Goal: Task Accomplishment & Management: Use online tool/utility

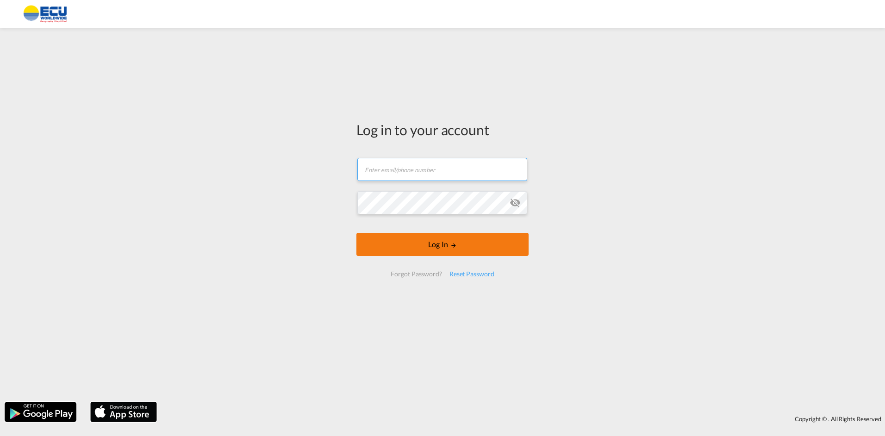
type input "[EMAIL_ADDRESS][DOMAIN_NAME]"
click at [425, 248] on button "Log In" at bounding box center [443, 244] width 172 height 23
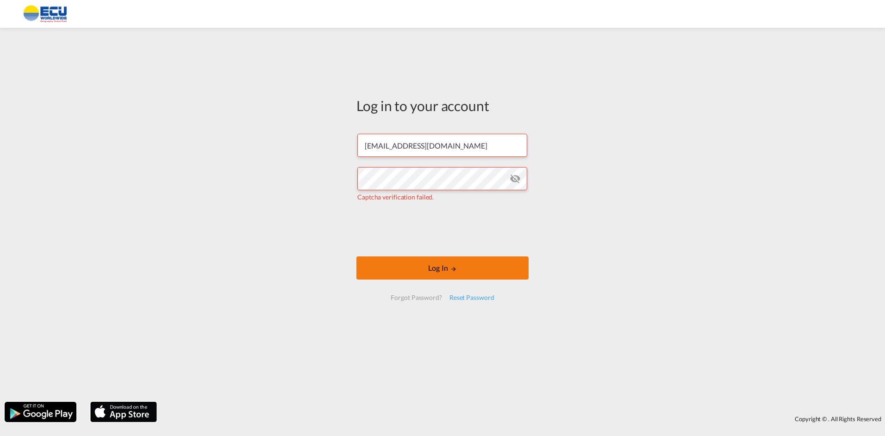
click at [439, 269] on button "Log In" at bounding box center [443, 268] width 172 height 23
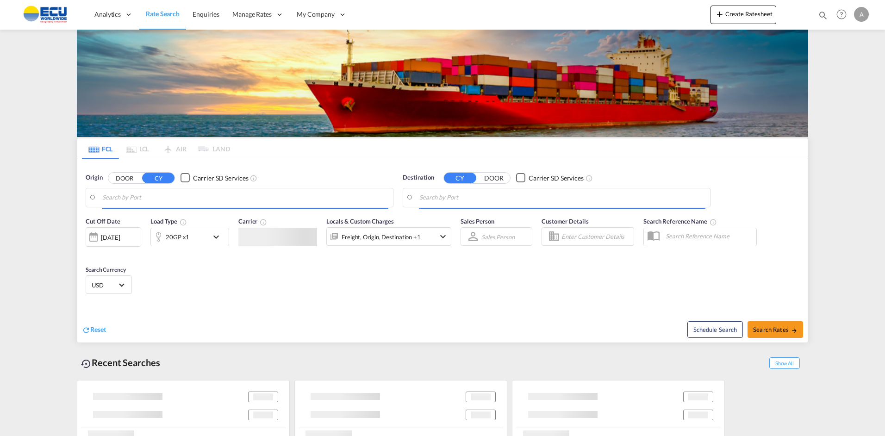
type input "[GEOGRAPHIC_DATA] ([GEOGRAPHIC_DATA]), [GEOGRAPHIC_DATA]"
type input "[GEOGRAPHIC_DATA], CIABJ"
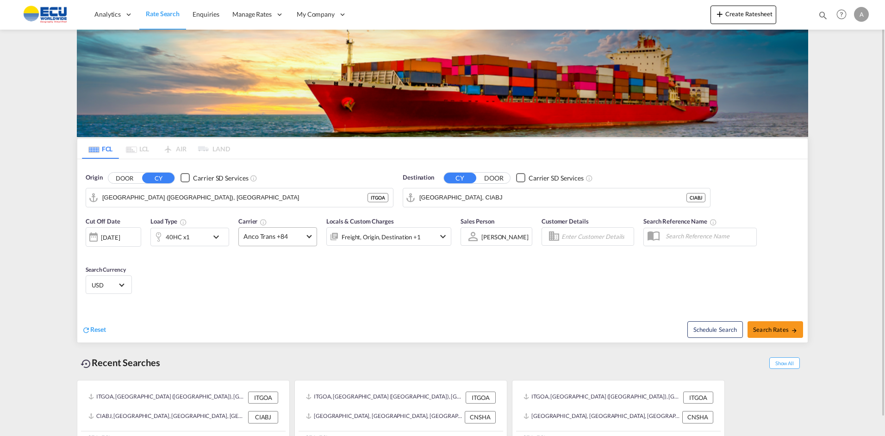
click at [309, 237] on span at bounding box center [309, 235] width 5 height 5
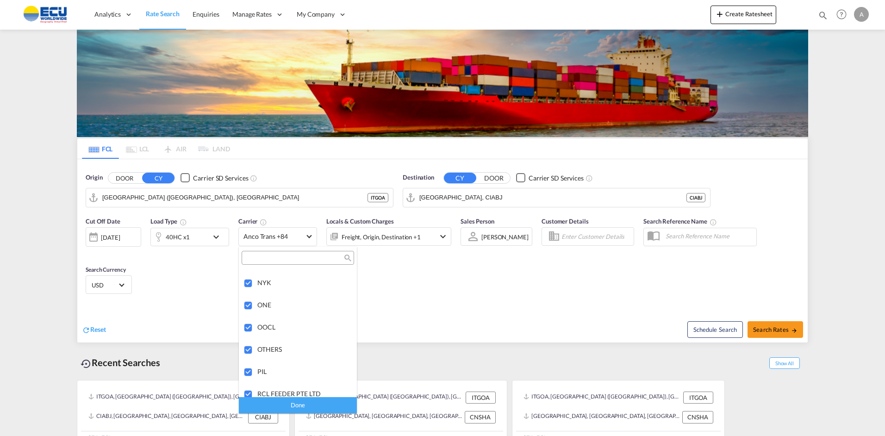
scroll to position [1992, 0]
click at [430, 276] on md-backdrop at bounding box center [442, 218] width 885 height 436
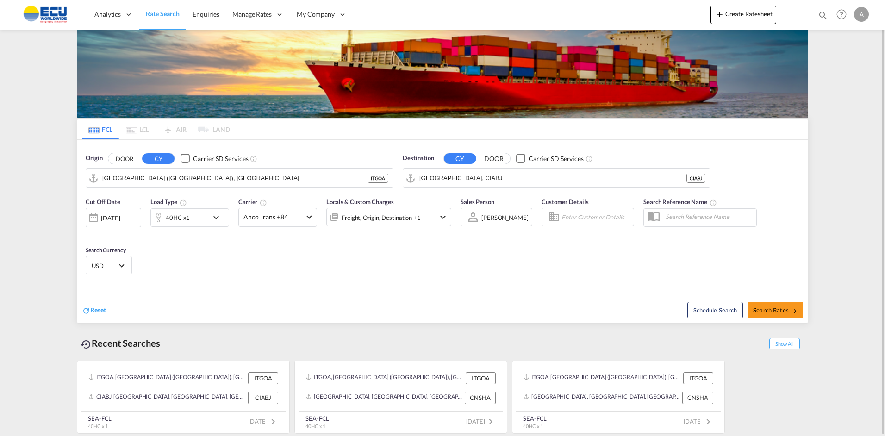
scroll to position [0, 0]
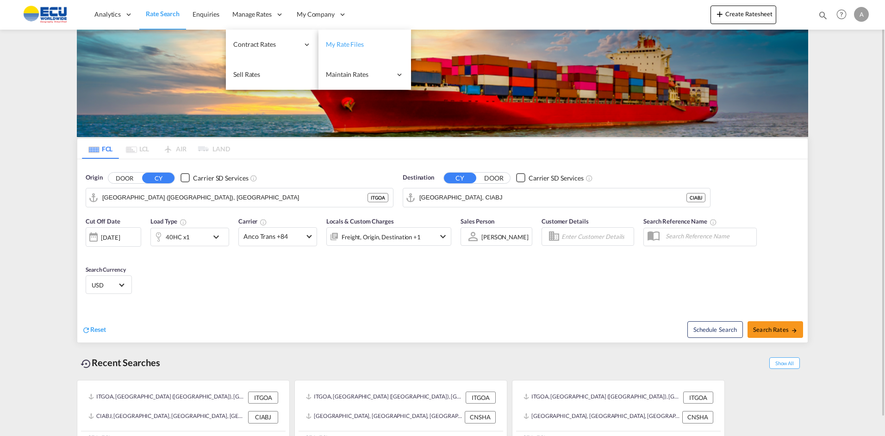
click at [333, 47] on span "My Rate Files" at bounding box center [345, 44] width 38 height 8
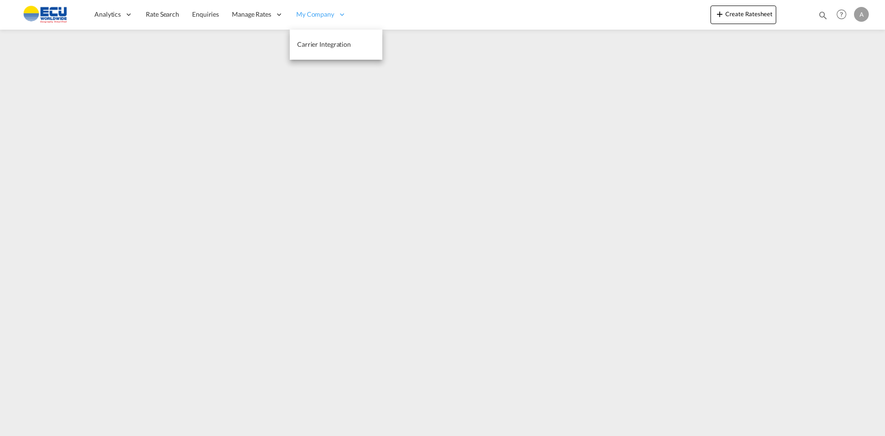
click at [318, 13] on span "My Company" at bounding box center [315, 14] width 38 height 9
click at [340, 14] on icon at bounding box center [342, 14] width 8 height 8
click at [825, 14] on md-icon "icon-magnify" at bounding box center [823, 15] width 10 height 10
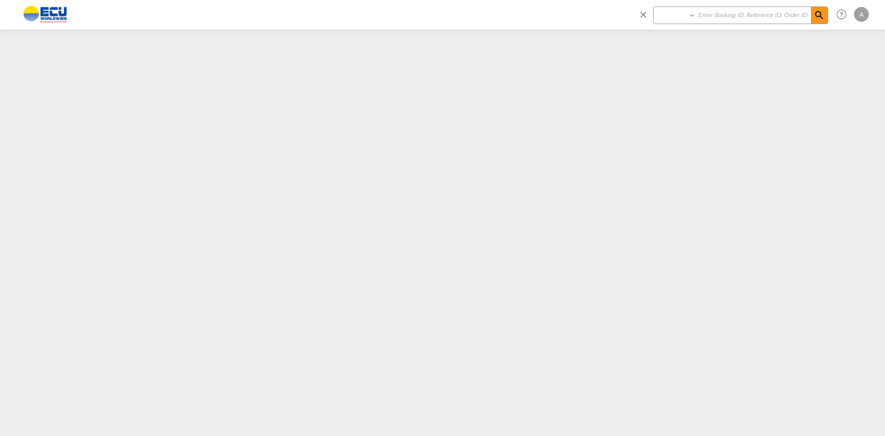
click at [731, 13] on input at bounding box center [753, 15] width 115 height 16
type input "akkon"
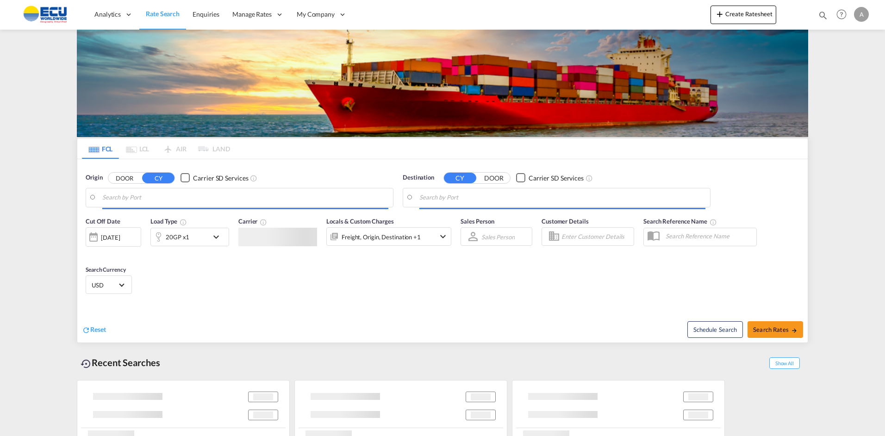
type input "[GEOGRAPHIC_DATA] ([GEOGRAPHIC_DATA]), [GEOGRAPHIC_DATA]"
type input "[GEOGRAPHIC_DATA], CIABJ"
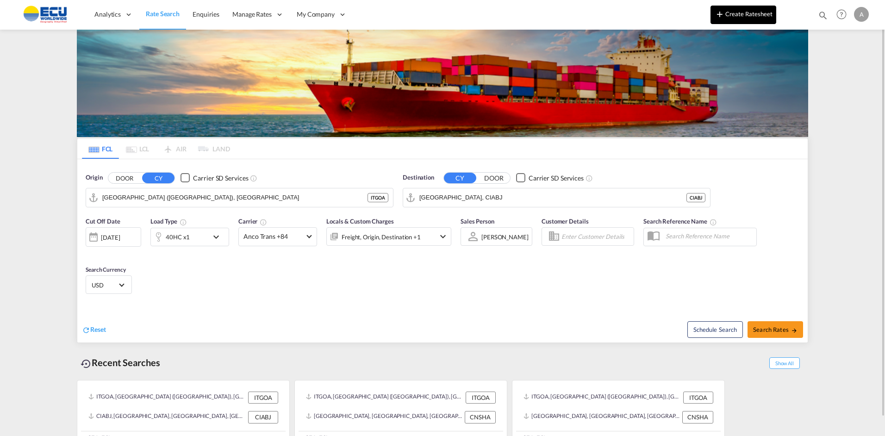
click at [748, 13] on button "Create Ratesheet" at bounding box center [744, 15] width 66 height 19
